Goal: Task Accomplishment & Management: Use online tool/utility

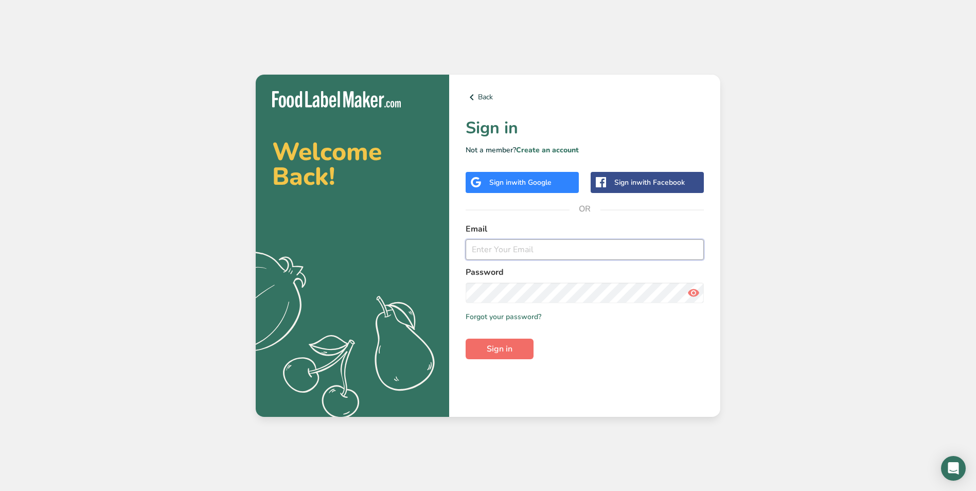
type input "[EMAIL_ADDRESS][DOMAIN_NAME]"
click at [530, 349] on button "Sign in" at bounding box center [499, 348] width 68 height 21
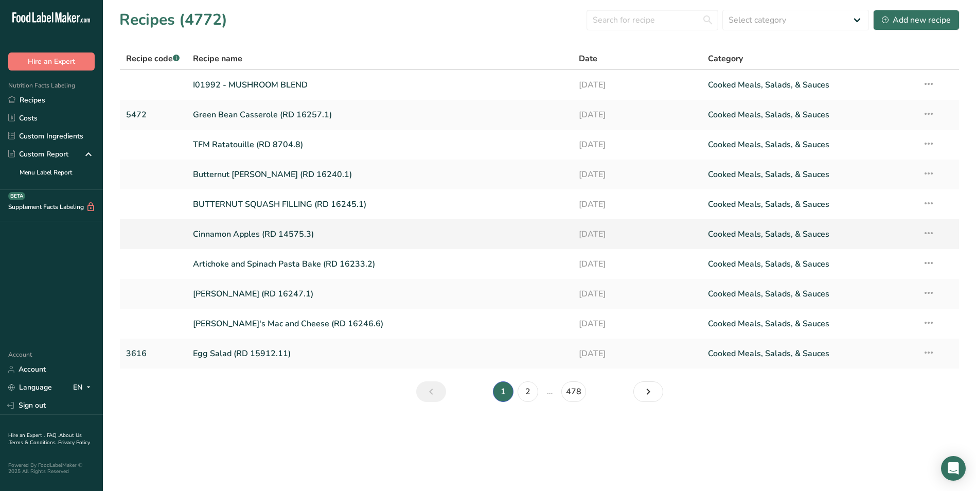
click at [297, 227] on link "Cinnamon Apples (RD 14575.3)" at bounding box center [380, 234] width 374 height 22
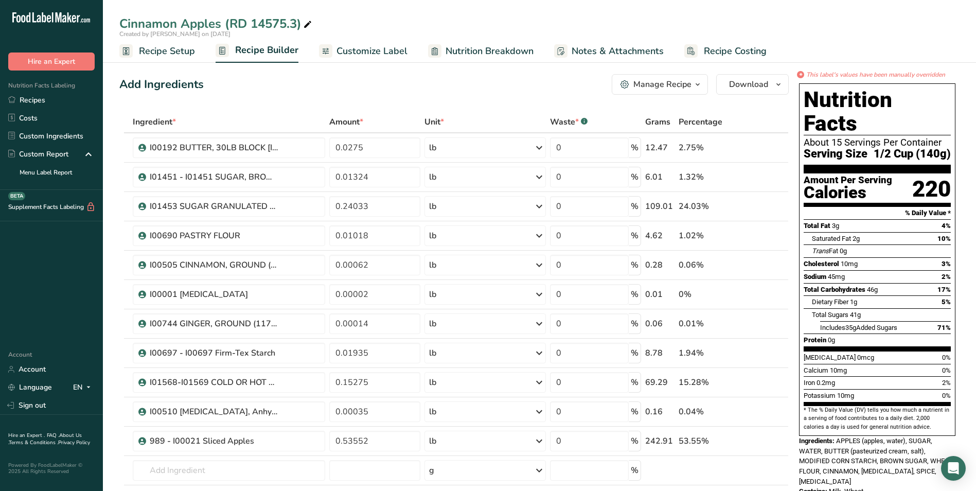
click at [183, 53] on span "Recipe Setup" at bounding box center [167, 51] width 56 height 14
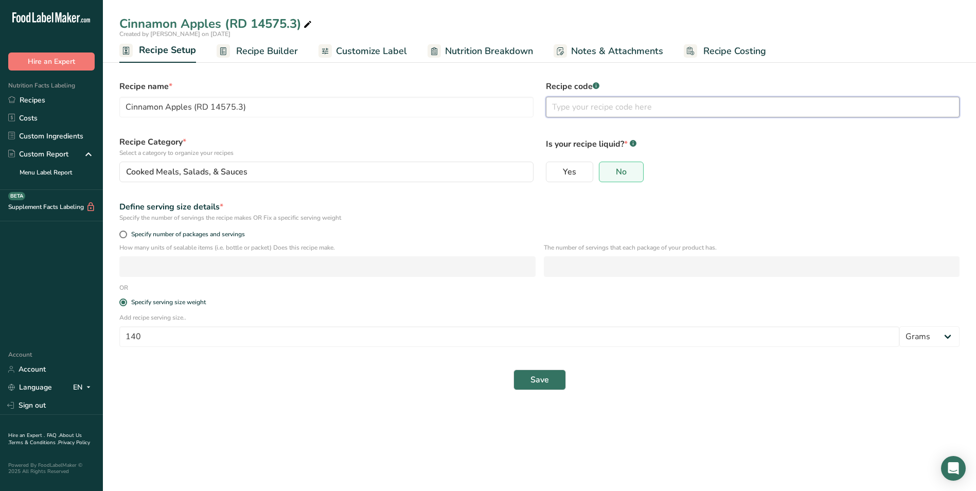
click at [659, 103] on input "text" at bounding box center [753, 107] width 414 height 21
type input "3511"
click at [544, 389] on button "Save" at bounding box center [539, 379] width 52 height 21
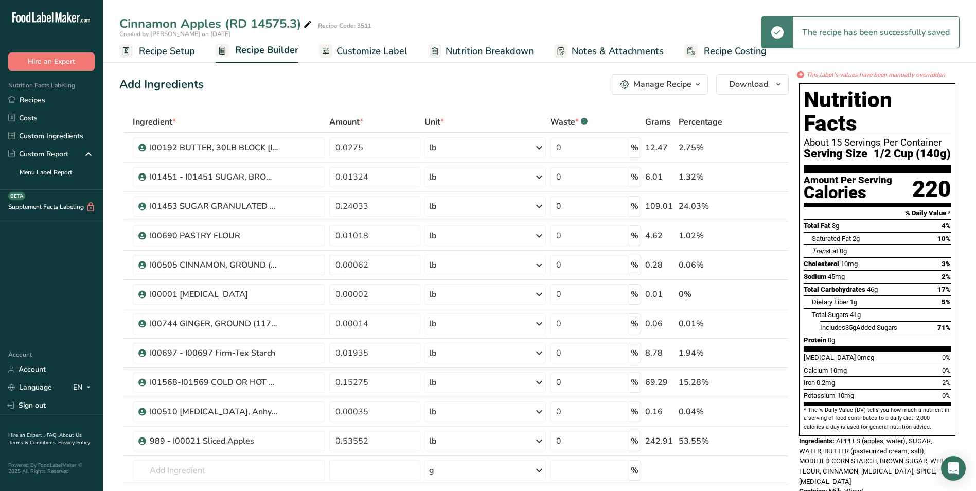
click at [373, 59] on link "Customize Label" at bounding box center [363, 51] width 88 height 23
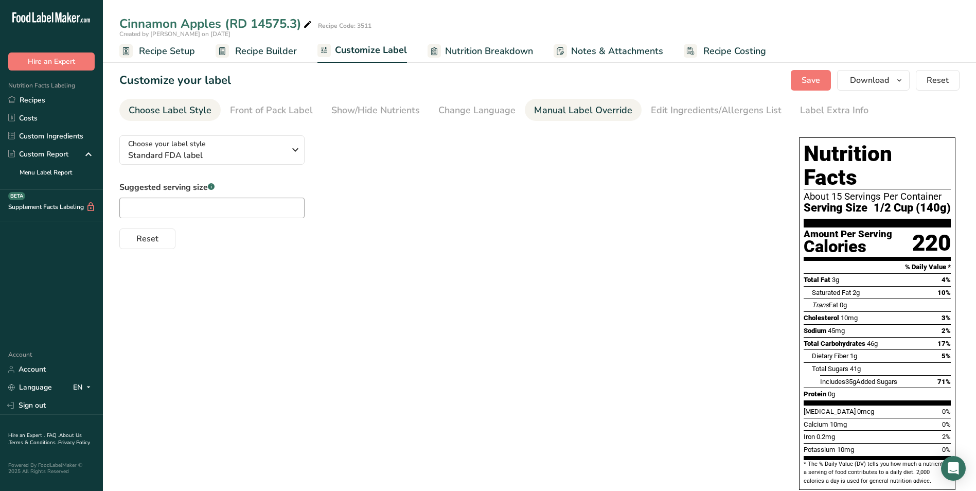
click at [566, 109] on div "Manual Label Override" at bounding box center [583, 110] width 98 height 14
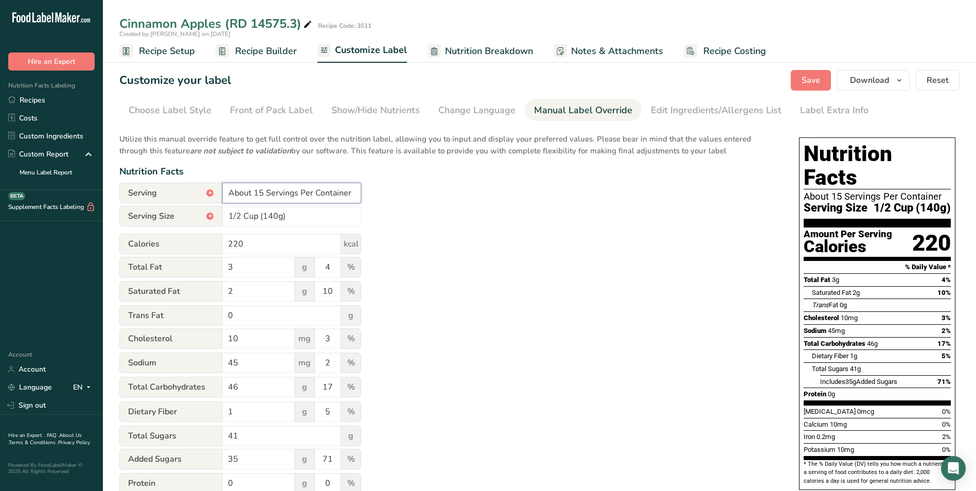
click at [266, 192] on input "About 15 Servings Per Container" at bounding box center [291, 193] width 139 height 21
type input "About 5 Servings Per Container"
click at [808, 81] on span "Save" at bounding box center [810, 80] width 19 height 12
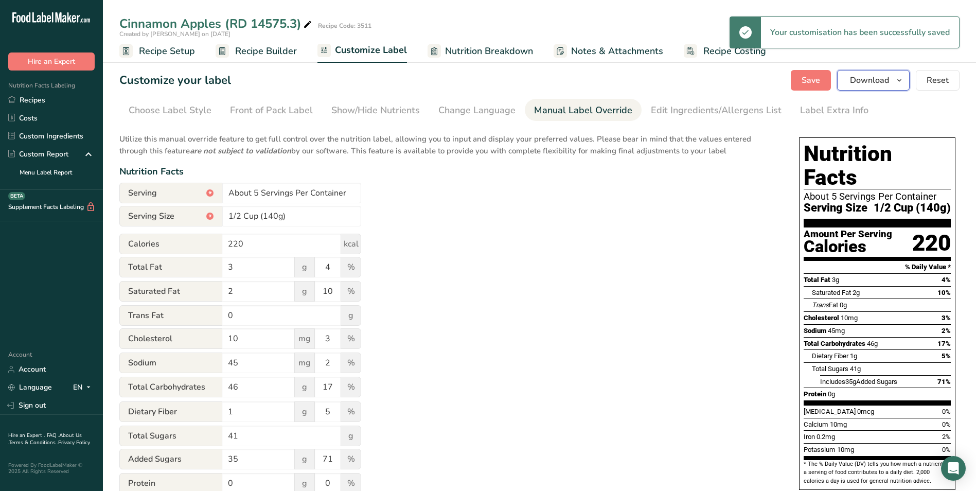
click at [901, 80] on icon "button" at bounding box center [899, 80] width 8 height 13
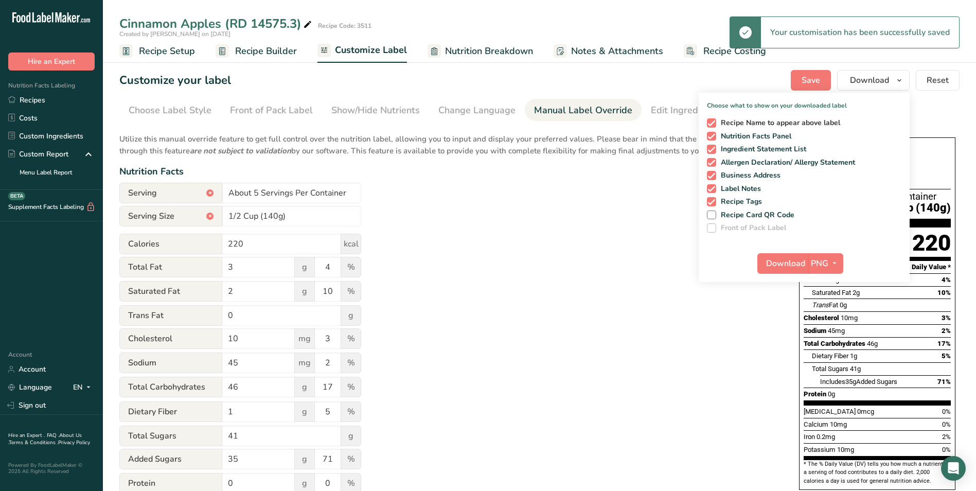
click at [781, 123] on span "Recipe Name to appear above label" at bounding box center [778, 122] width 124 height 9
click at [713, 123] on input "Recipe Name to appear above label" at bounding box center [710, 122] width 7 height 7
checkbox input "false"
click at [777, 134] on span "Nutrition Facts Panel" at bounding box center [754, 136] width 76 height 9
click at [713, 134] on input "Nutrition Facts Panel" at bounding box center [710, 136] width 7 height 7
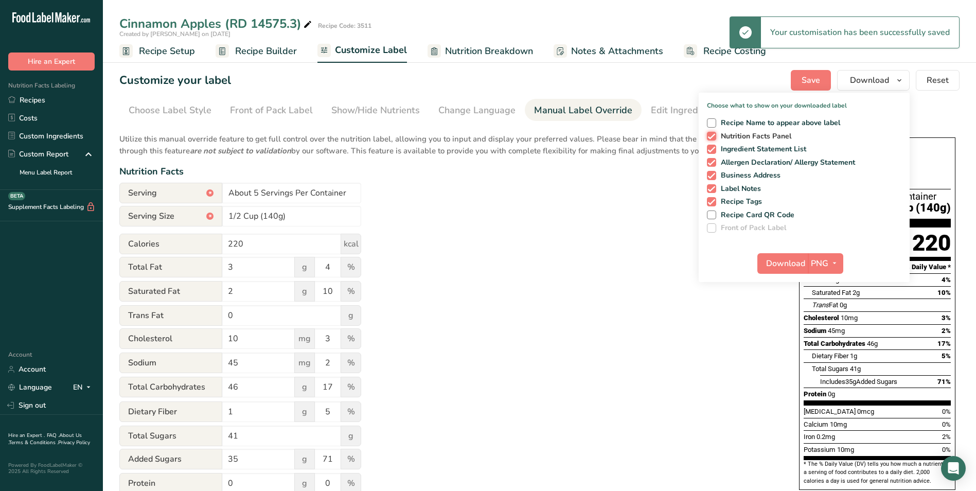
checkbox input "false"
click at [783, 157] on div "Recipe Name to appear above label Nutrition Facts Panel Ingredient Statement Li…" at bounding box center [804, 173] width 211 height 118
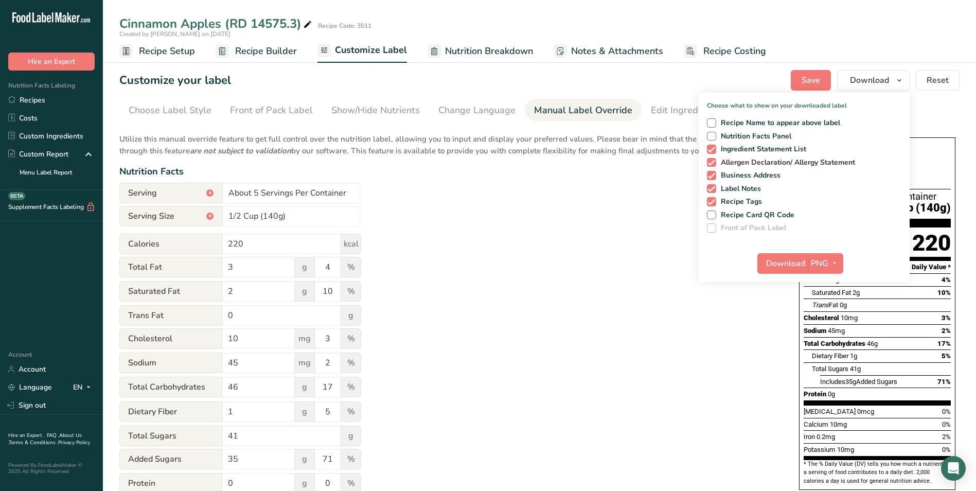
click at [782, 160] on span "Allergen Declaration/ Allergy Statement" at bounding box center [785, 162] width 139 height 9
click at [713, 160] on input "Allergen Declaration/ Allergy Statement" at bounding box center [710, 162] width 7 height 7
checkbox input "false"
click at [765, 176] on span "Business Address" at bounding box center [748, 175] width 65 height 9
click at [713, 176] on input "Business Address" at bounding box center [710, 175] width 7 height 7
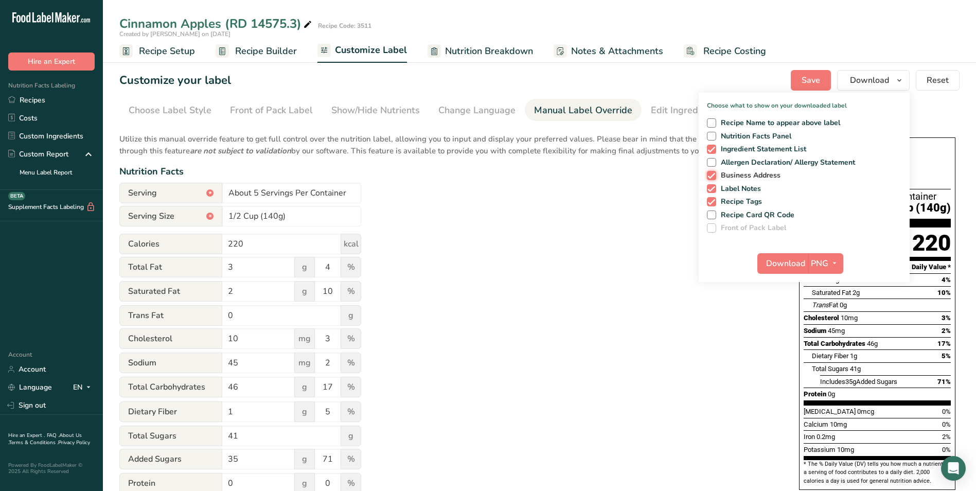
checkbox input "false"
click at [750, 191] on span "Label Notes" at bounding box center [738, 188] width 45 height 9
click at [713, 191] on input "Label Notes" at bounding box center [710, 188] width 7 height 7
checkbox input "false"
click at [748, 199] on span "Recipe Tags" at bounding box center [739, 201] width 46 height 9
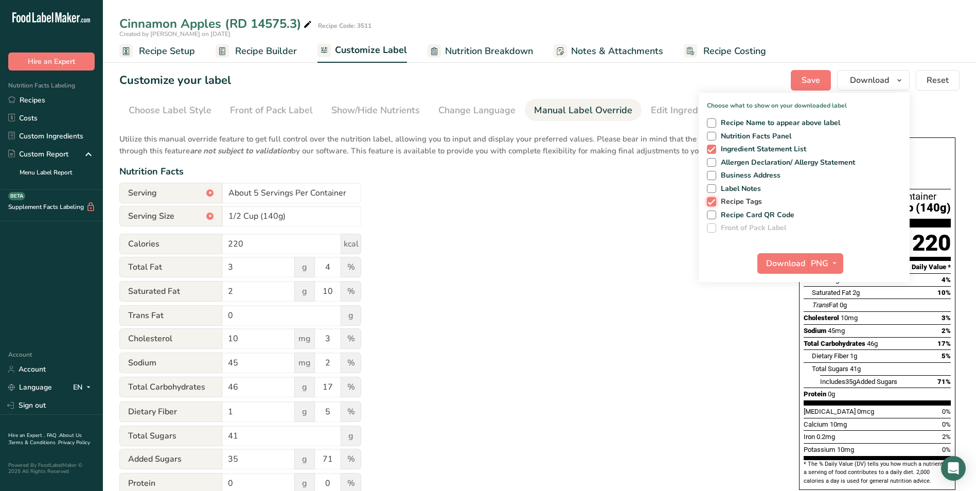
click at [713, 199] on input "Recipe Tags" at bounding box center [710, 201] width 7 height 7
checkbox input "false"
click at [789, 262] on span "Download" at bounding box center [785, 263] width 39 height 12
click at [499, 295] on div "Utilize this manual override feature to get full control over the nutrition lab…" at bounding box center [448, 373] width 659 height 492
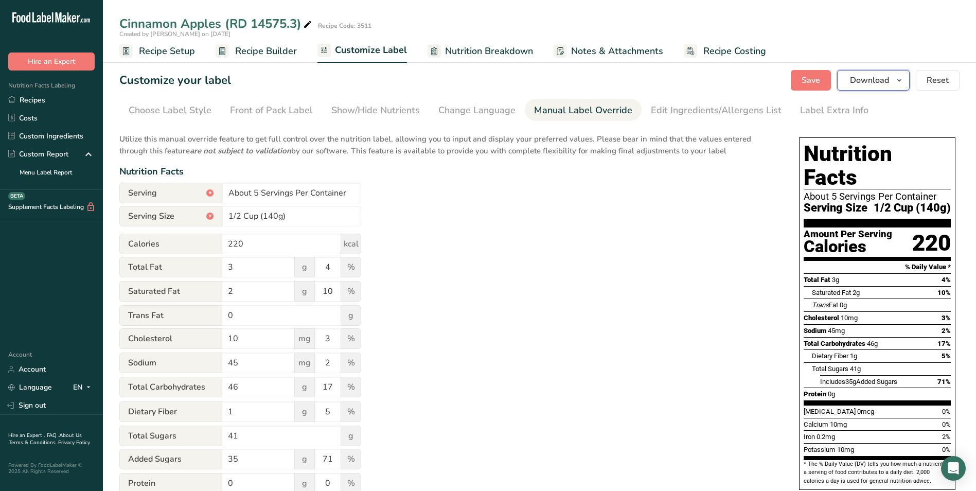
click at [897, 79] on icon "button" at bounding box center [899, 80] width 8 height 13
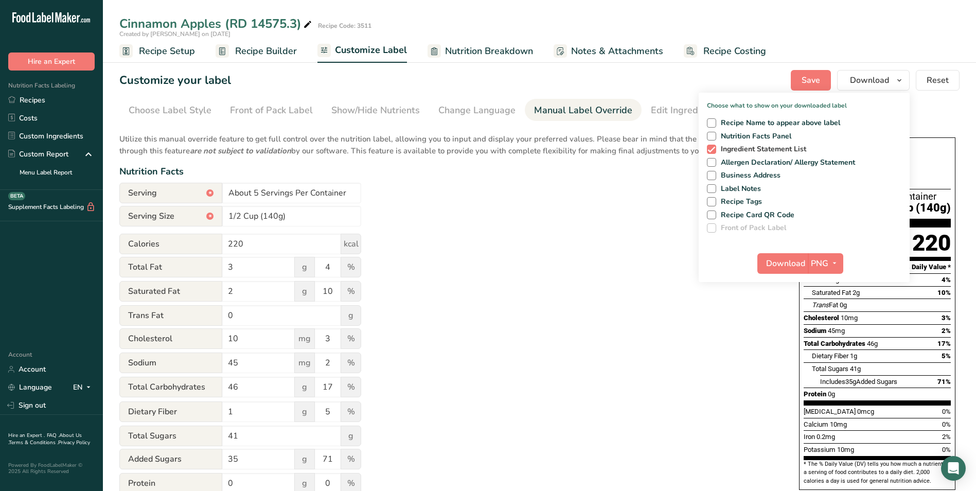
click at [765, 147] on span "Ingredient Statement List" at bounding box center [761, 149] width 91 height 9
click at [713, 147] on input "Ingredient Statement List" at bounding box center [710, 149] width 7 height 7
checkbox input "false"
click at [763, 136] on span "Nutrition Facts Panel" at bounding box center [754, 136] width 76 height 9
click at [713, 136] on input "Nutrition Facts Panel" at bounding box center [710, 136] width 7 height 7
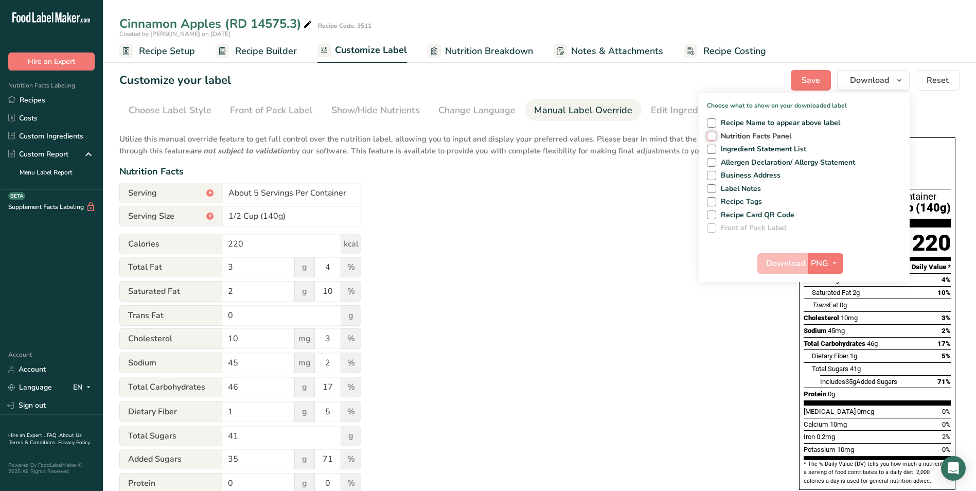
checkbox input "true"
click at [786, 263] on span "Download" at bounding box center [785, 263] width 39 height 12
click at [64, 97] on link "Recipes" at bounding box center [51, 100] width 103 height 18
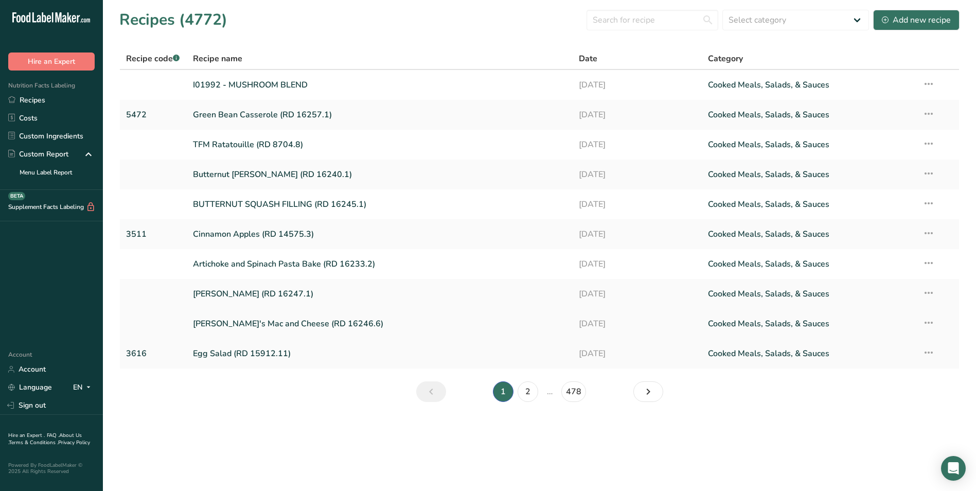
click at [231, 326] on link "[PERSON_NAME]'s Mac and Cheese (RD 16246.6)" at bounding box center [380, 324] width 374 height 22
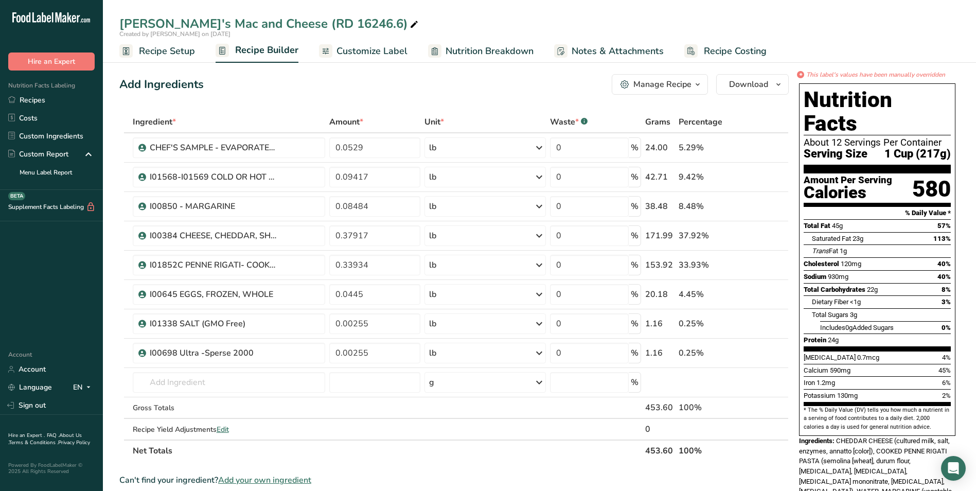
click at [164, 46] on span "Recipe Setup" at bounding box center [167, 51] width 56 height 14
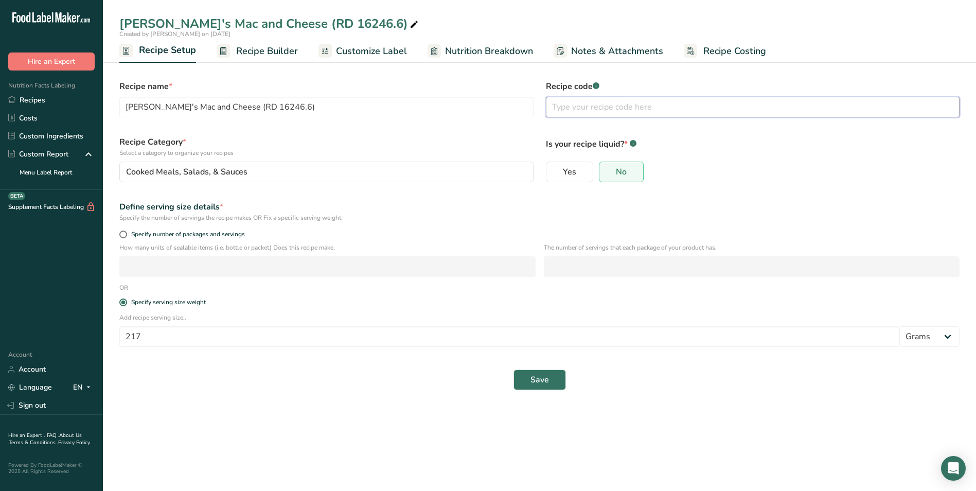
click at [654, 104] on input "text" at bounding box center [753, 107] width 414 height 21
type input "6430"
click at [543, 381] on span "Save" at bounding box center [539, 379] width 19 height 12
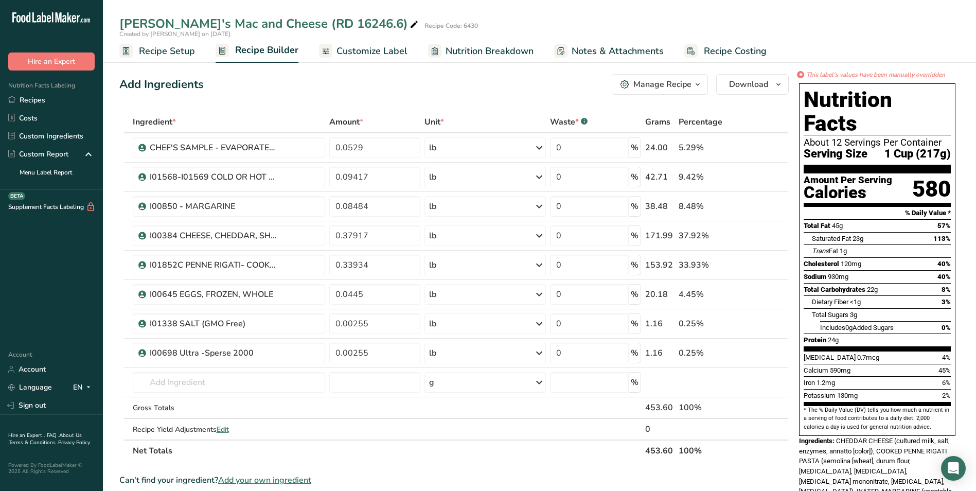
click at [377, 54] on span "Customize Label" at bounding box center [371, 51] width 71 height 14
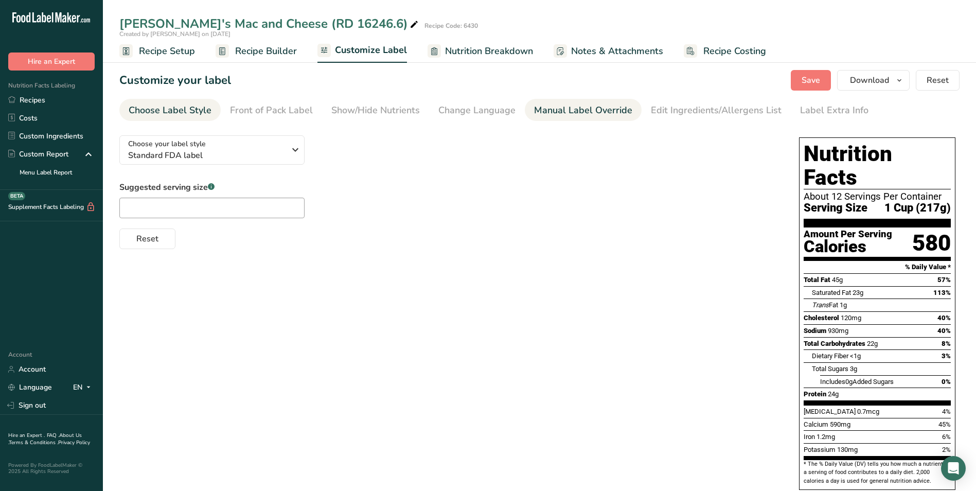
click at [559, 110] on div "Manual Label Override" at bounding box center [583, 110] width 98 height 14
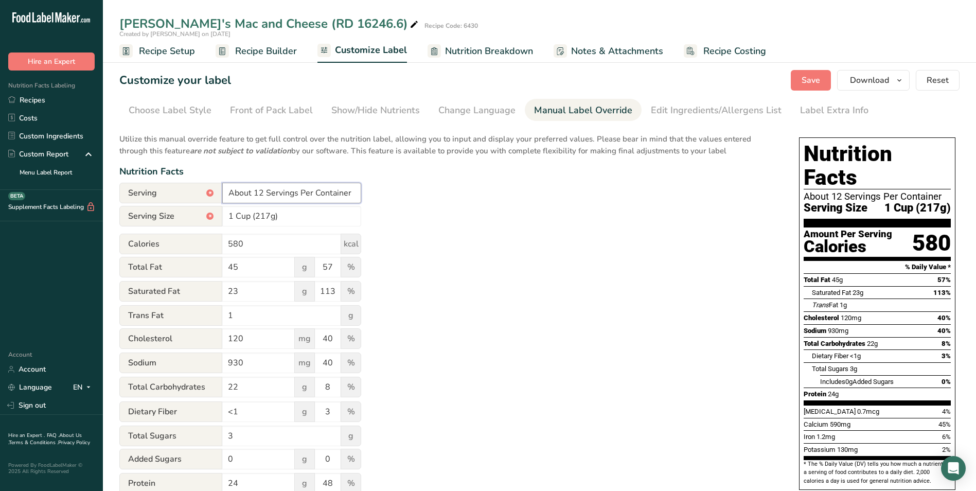
click at [260, 192] on input "About 12 Servings Per Container" at bounding box center [291, 193] width 139 height 21
type input "About 2 Servings Per Container"
click at [816, 81] on span "Save" at bounding box center [810, 80] width 19 height 12
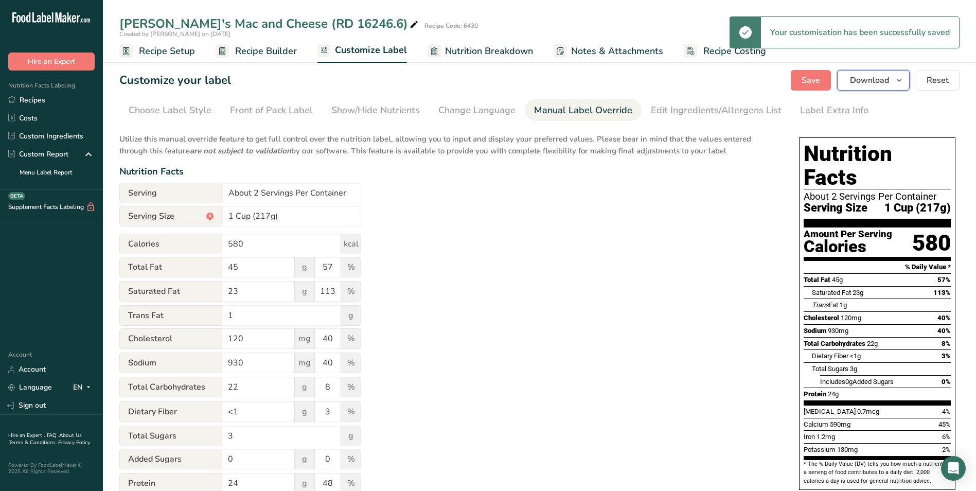
click at [879, 81] on span "Download" at bounding box center [869, 80] width 39 height 12
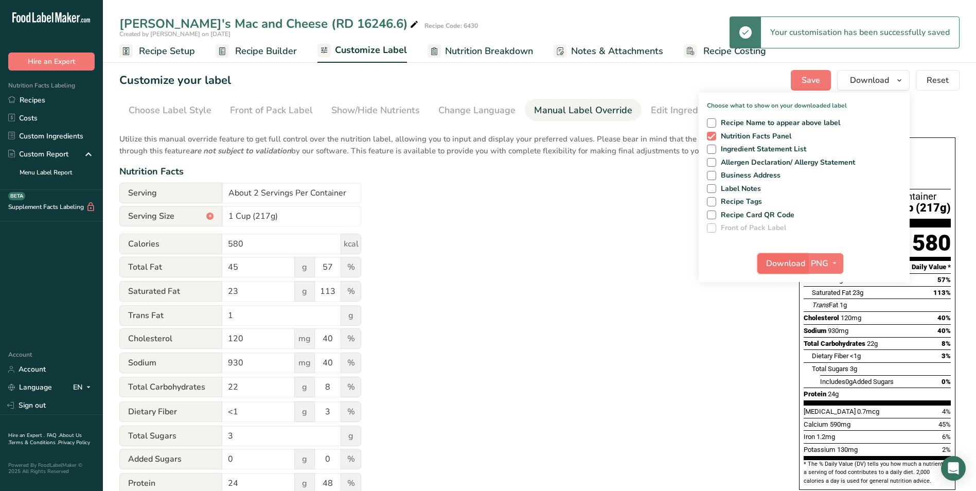
click at [786, 262] on span "Download" at bounding box center [785, 263] width 39 height 12
